Goal: Information Seeking & Learning: Learn about a topic

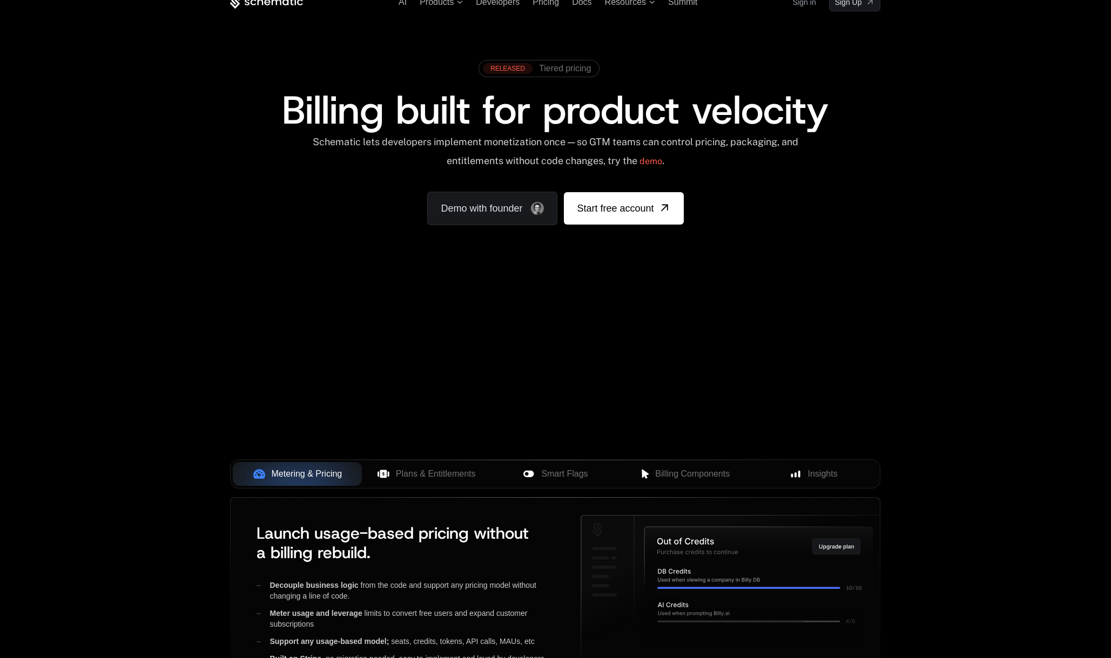
scroll to position [353, 0]
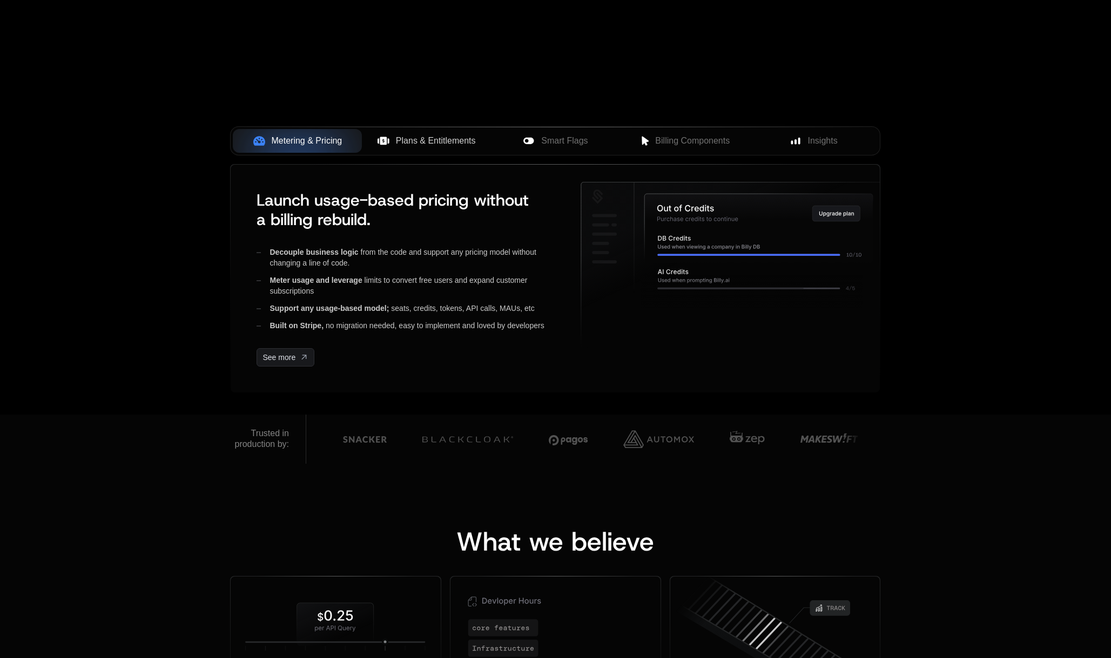
click at [415, 143] on span "Plans & Entitlements" at bounding box center [436, 140] width 80 height 13
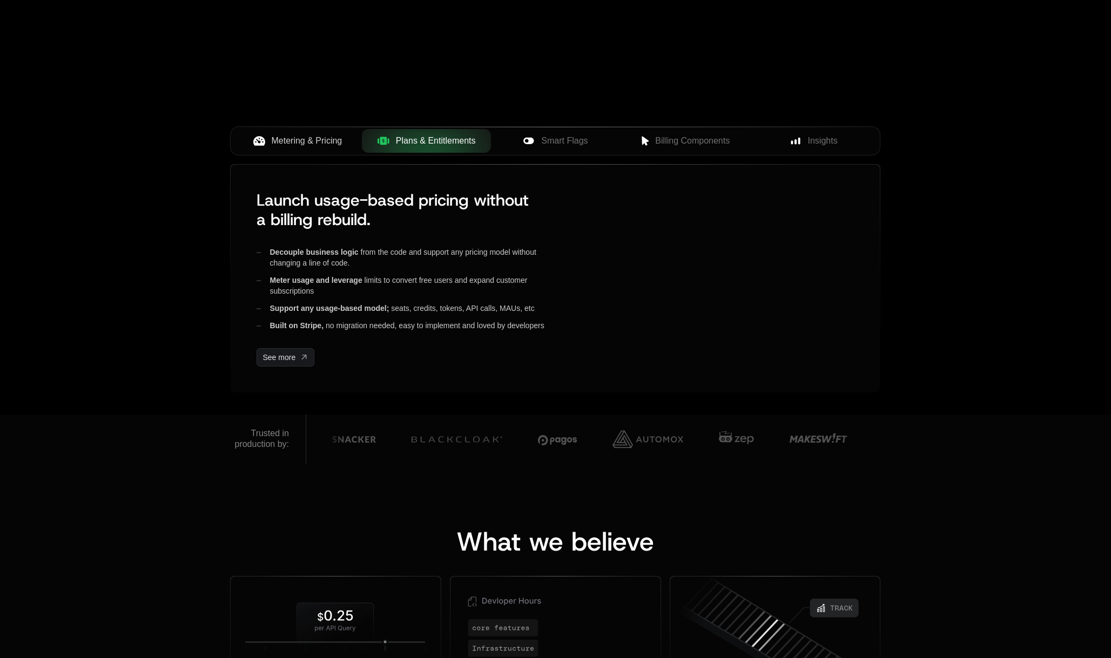
click at [307, 142] on span "Metering & Pricing" at bounding box center [307, 140] width 71 height 13
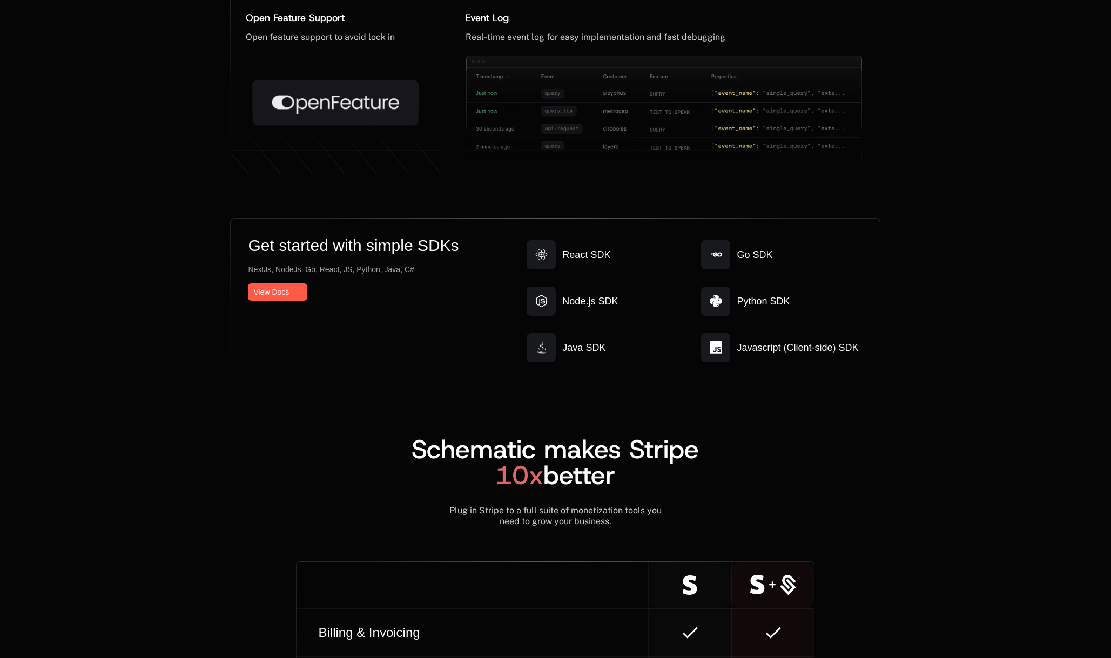
scroll to position [0, 0]
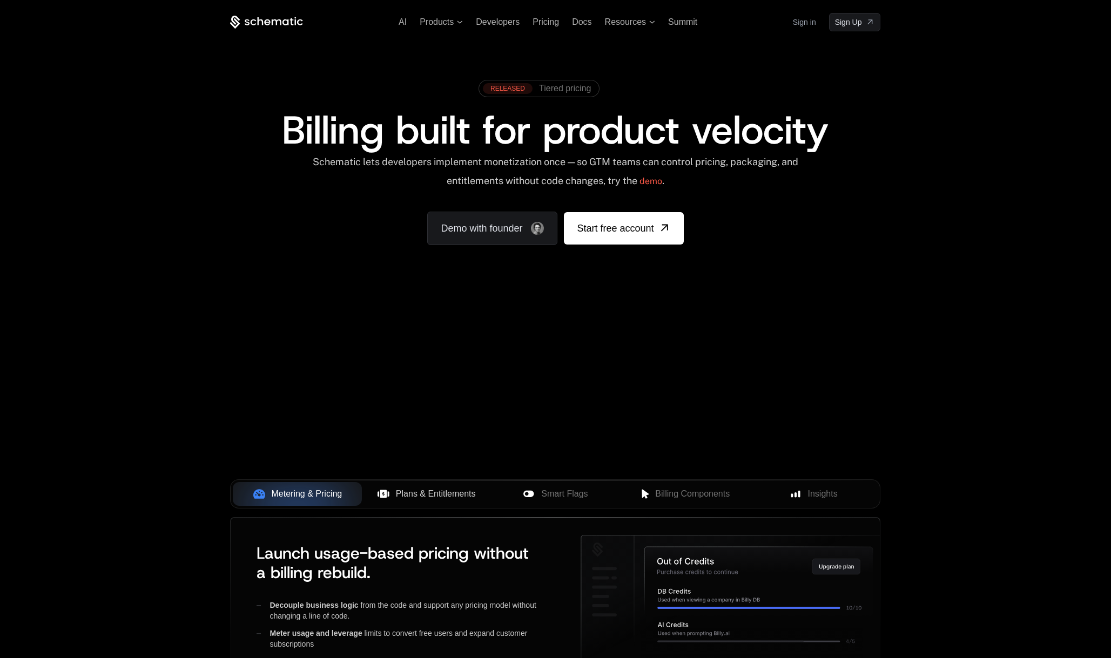
click at [192, 82] on div "AI Products Developers Pricing Docs Resources Summit Sign in Sign Up RELEASED T…" at bounding box center [555, 161] width 1111 height 323
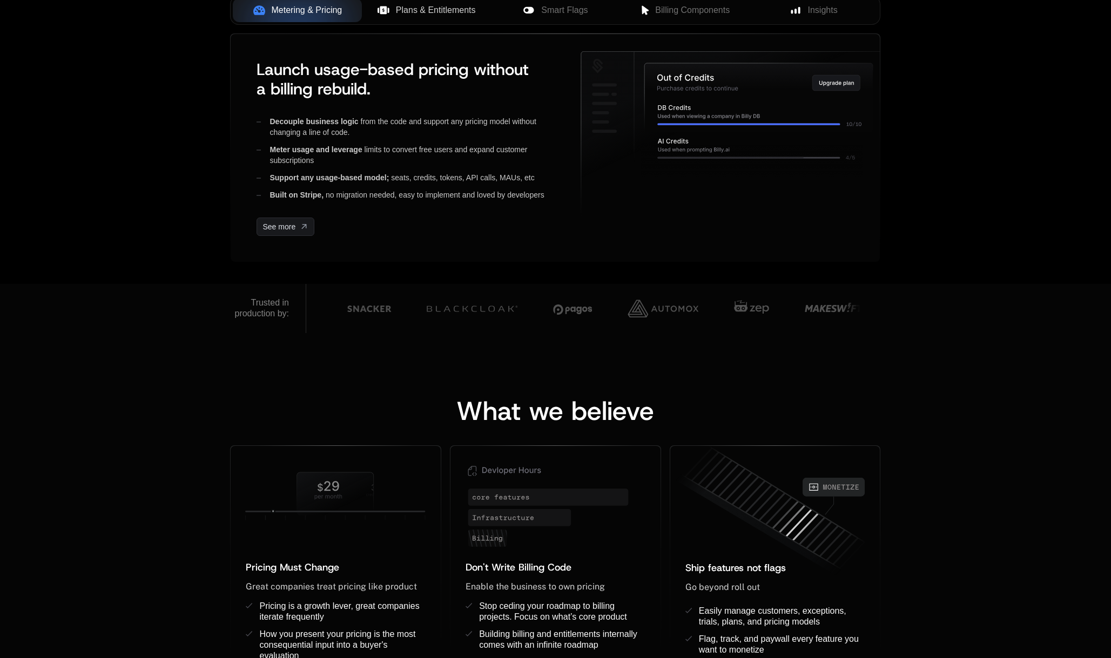
scroll to position [311, 0]
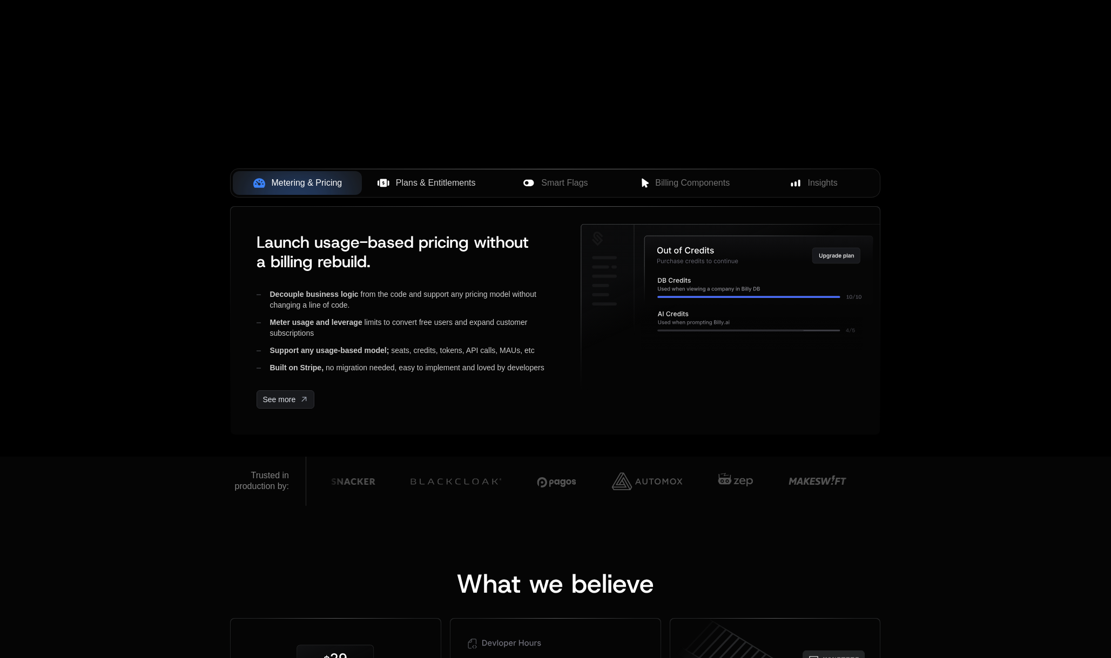
click at [425, 190] on button "Plans & Entitlements" at bounding box center [426, 183] width 129 height 24
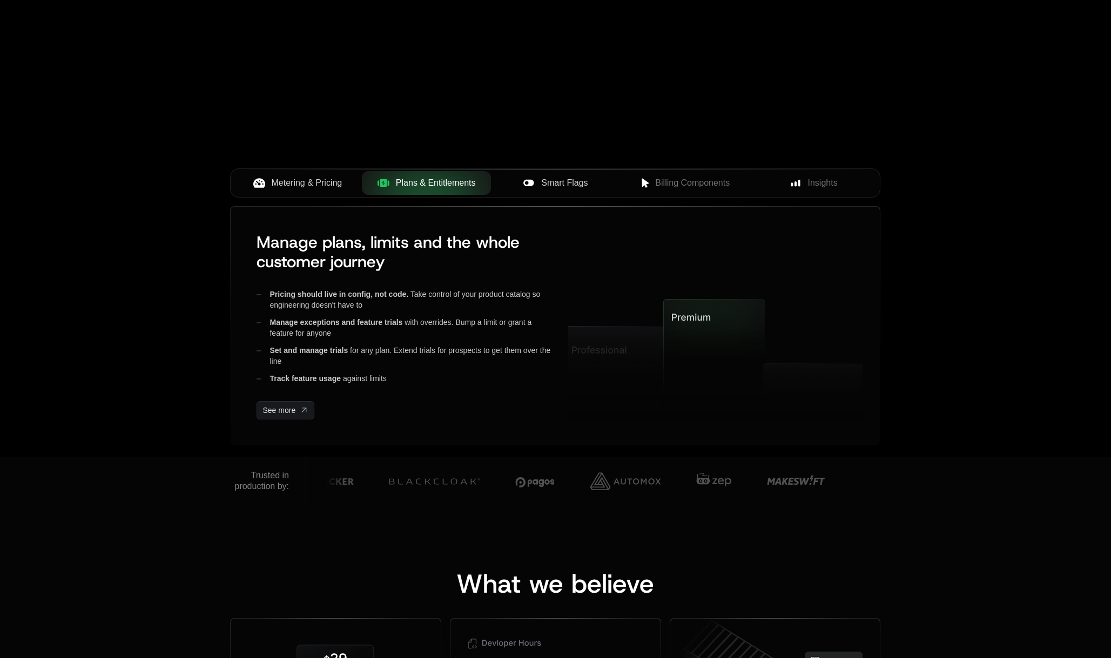
click at [558, 184] on span "Smart Flags" at bounding box center [564, 183] width 46 height 13
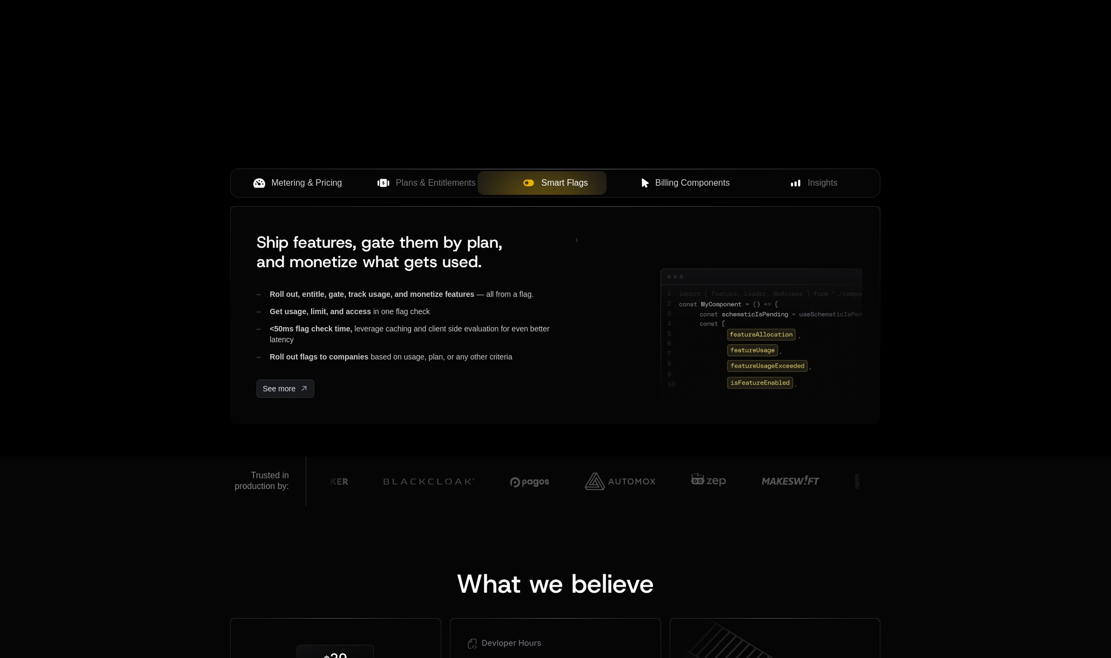
click at [692, 178] on span "Billing Components" at bounding box center [692, 183] width 75 height 13
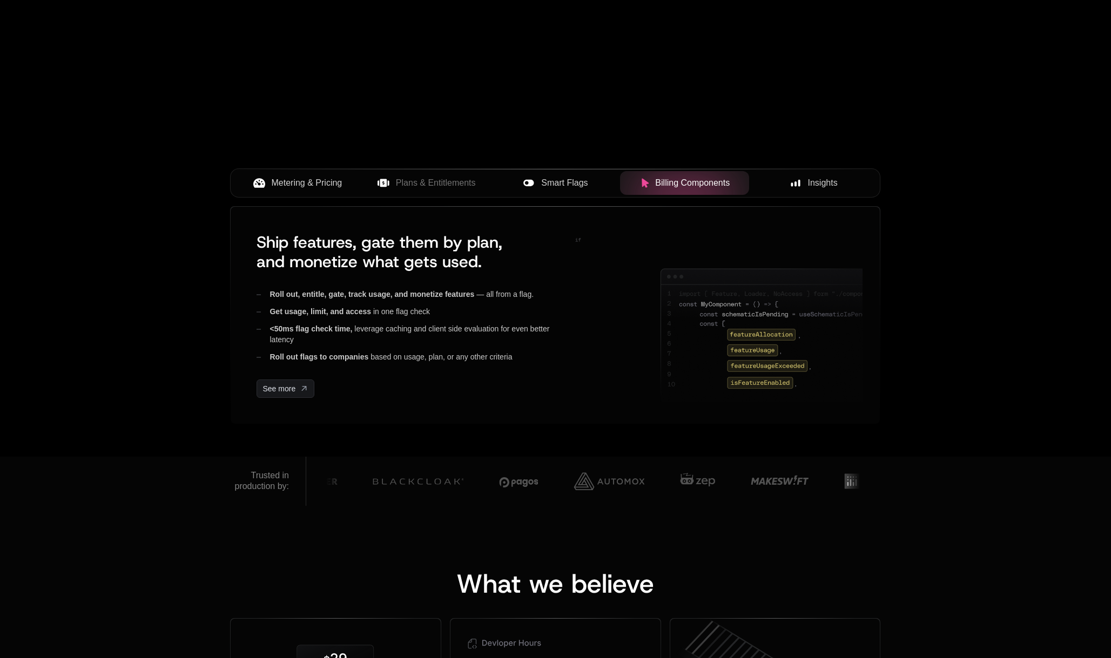
click at [827, 179] on span "Insights" at bounding box center [823, 183] width 30 height 13
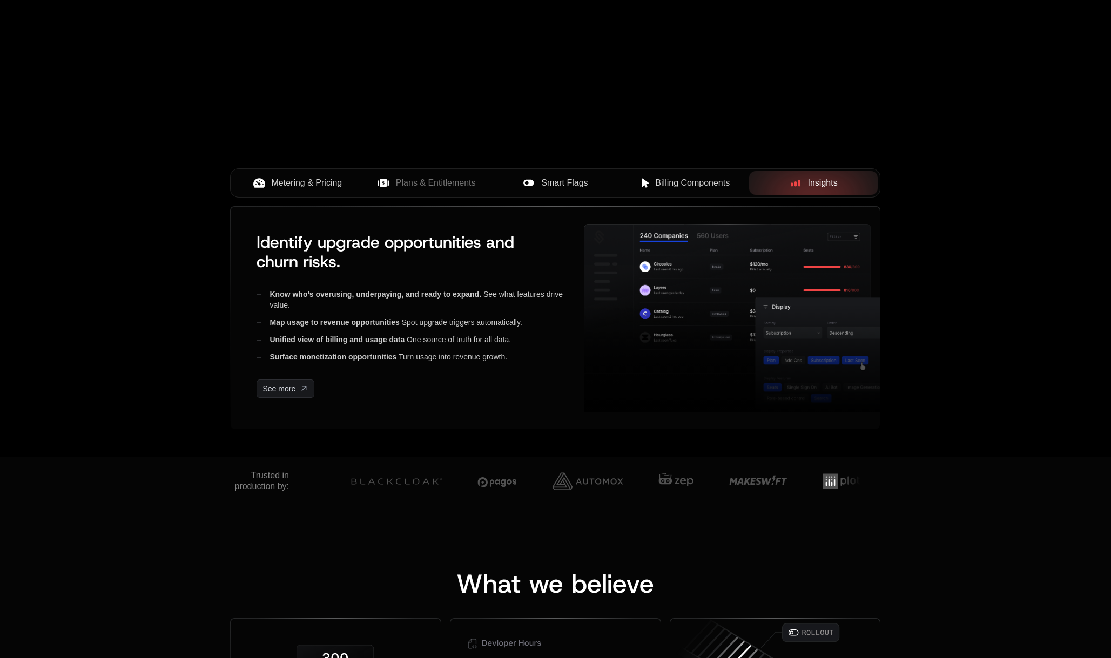
click at [574, 184] on span "Smart Flags" at bounding box center [564, 183] width 46 height 13
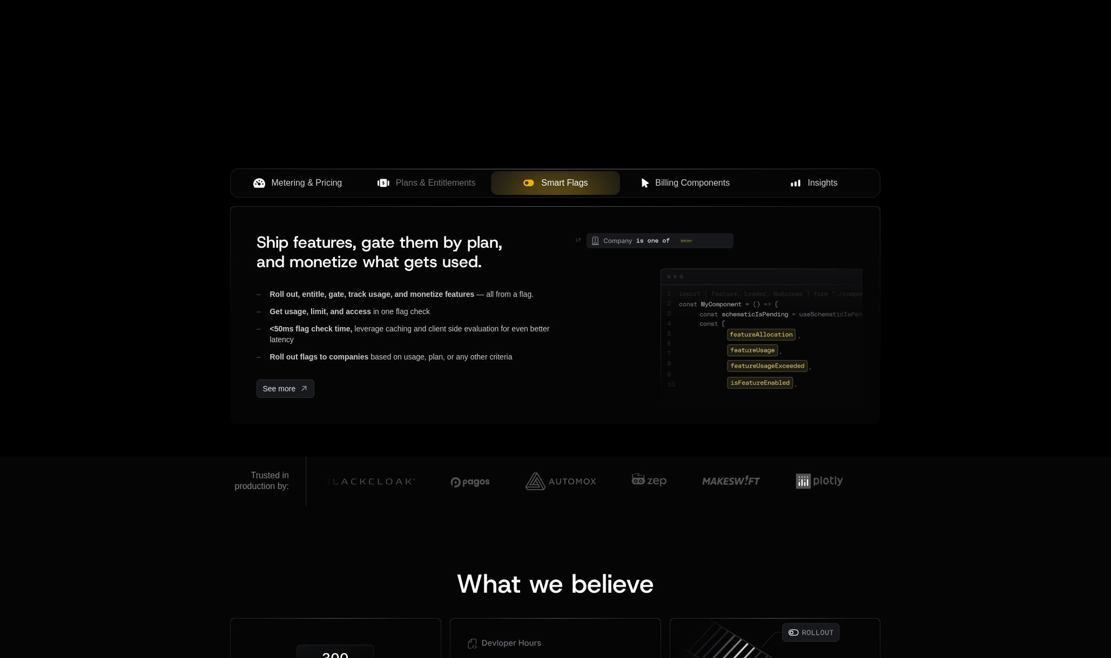
scroll to position [0, 0]
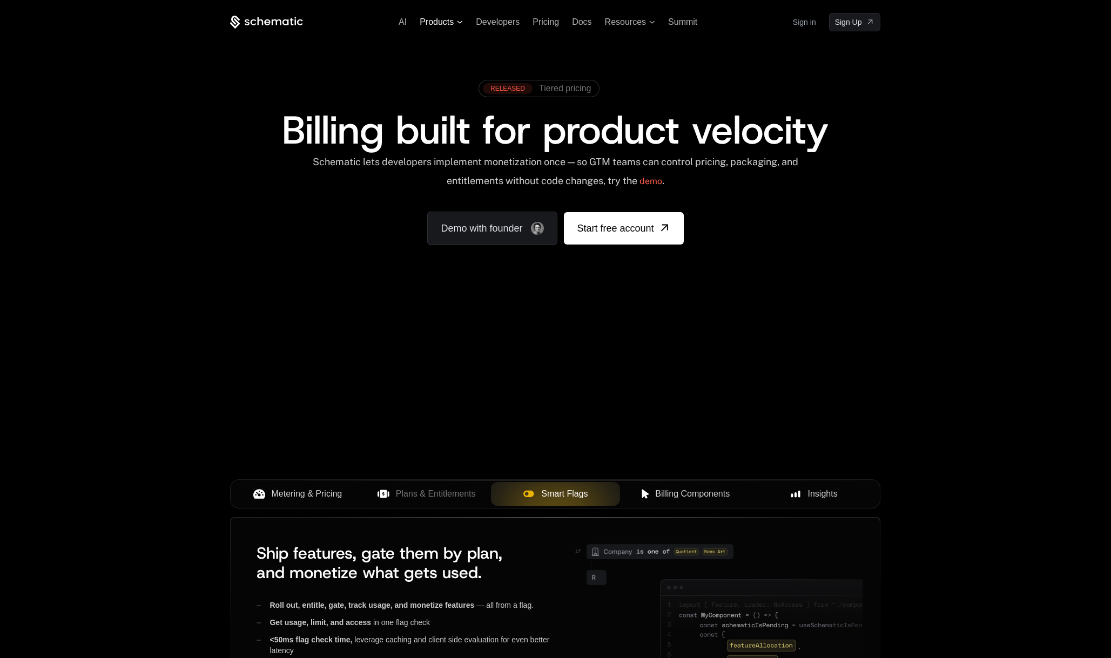
click at [445, 21] on span "Products" at bounding box center [437, 22] width 34 height 10
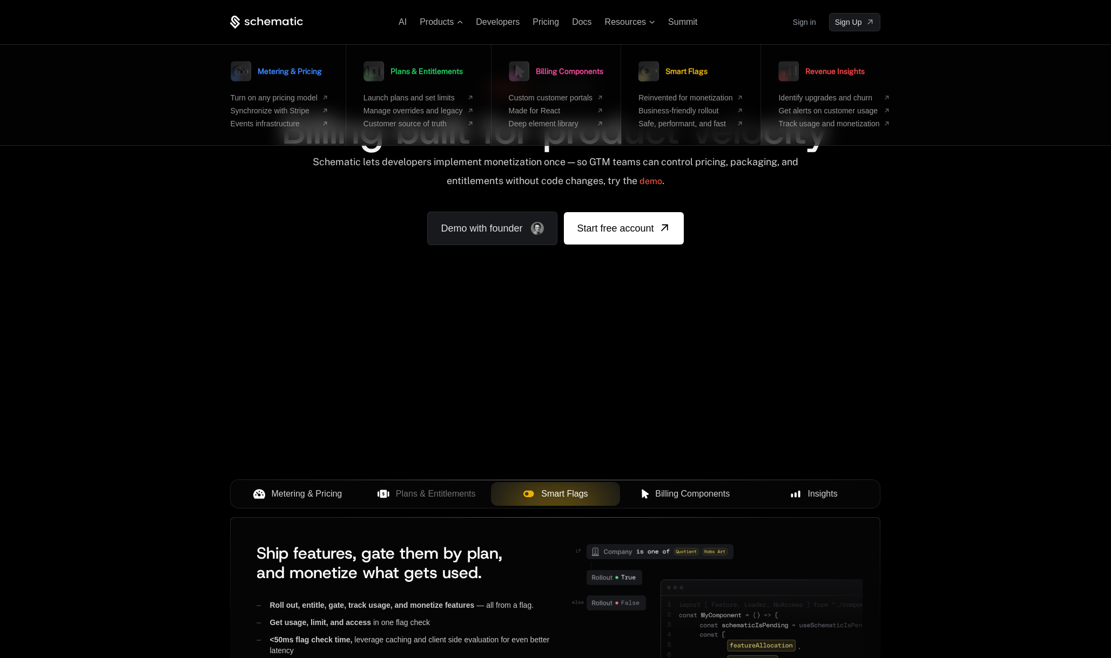
click at [675, 70] on span "Smart Flags" at bounding box center [686, 71] width 42 height 8
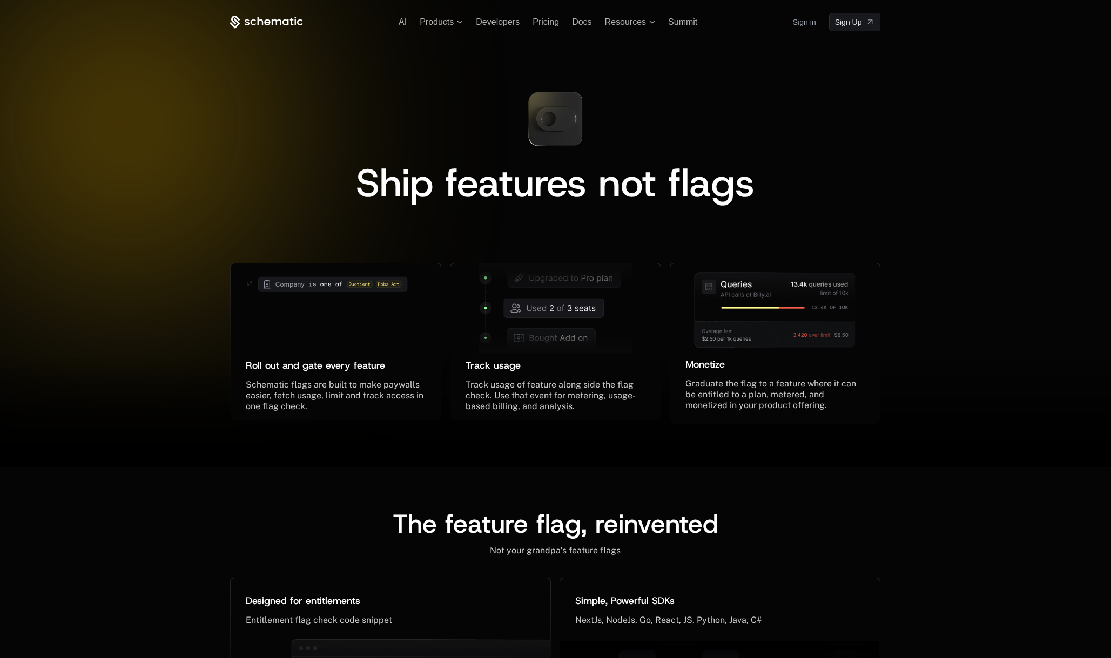
click at [259, 19] on icon at bounding box center [266, 22] width 73 height 13
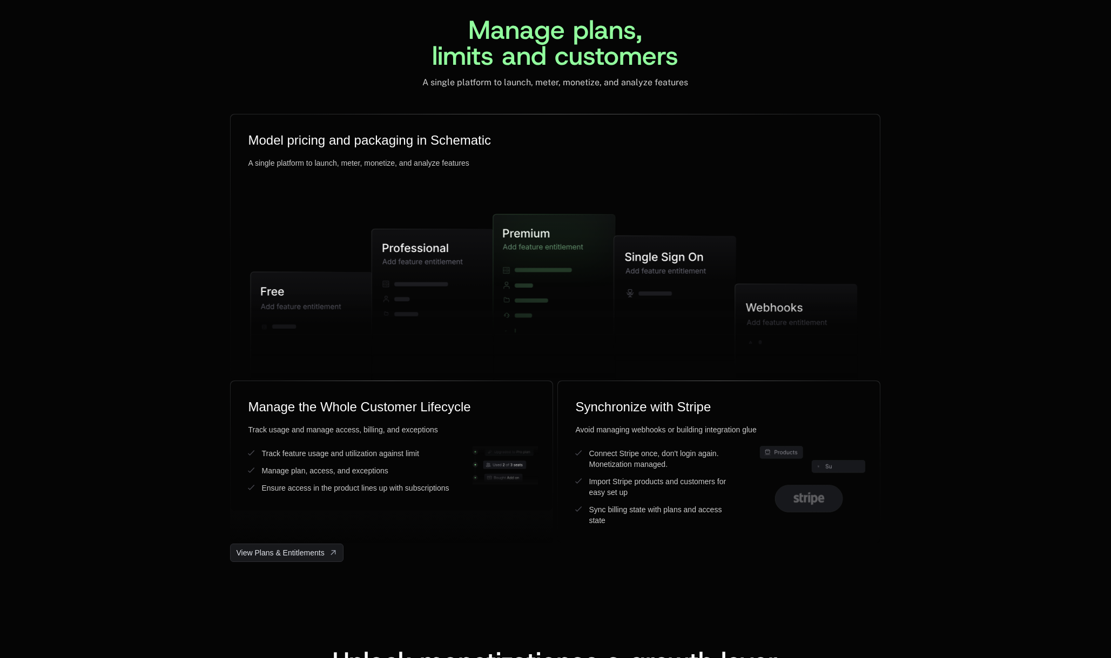
scroll to position [2622, 0]
